Goal: Information Seeking & Learning: Learn about a topic

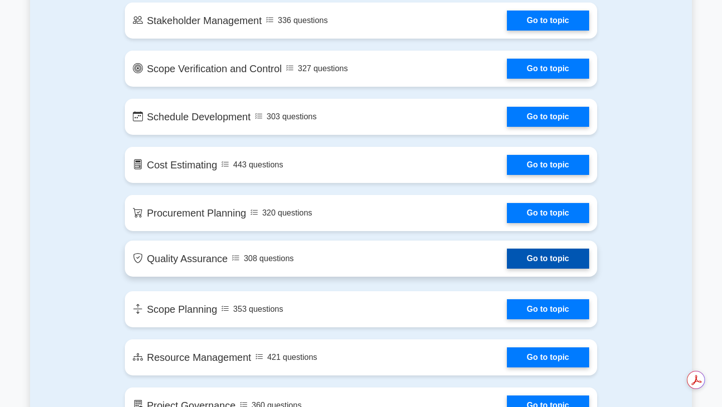
click at [507, 263] on link "Go to topic" at bounding box center [548, 259] width 82 height 20
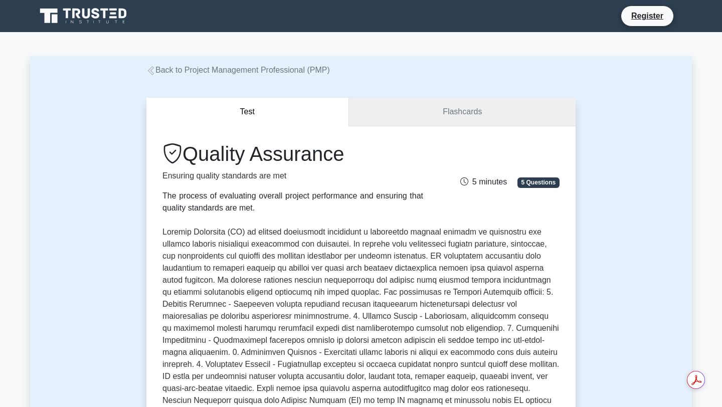
click at [458, 109] on link "Flashcards" at bounding box center [462, 112] width 227 height 29
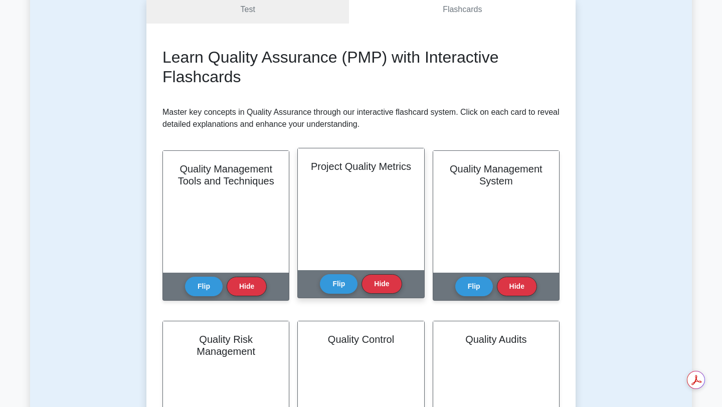
scroll to position [95, 0]
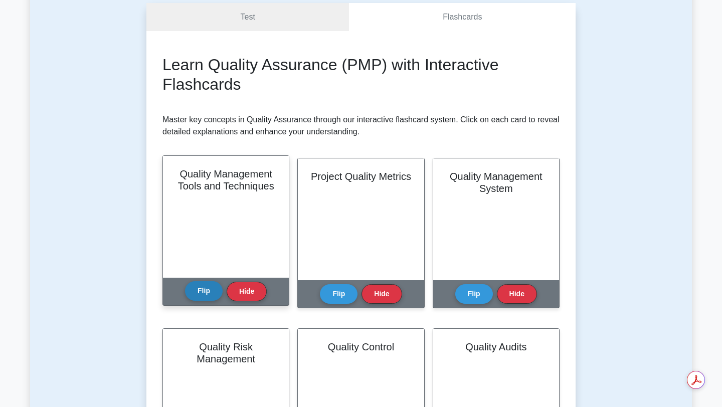
click at [203, 294] on button "Flip" at bounding box center [204, 291] width 38 height 20
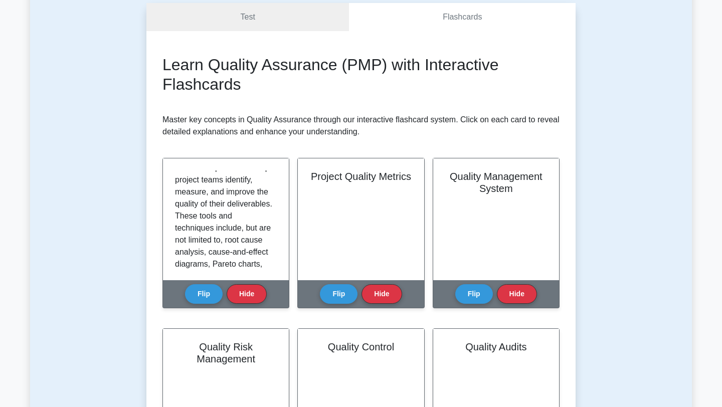
scroll to position [71, 0]
